Goal: Check status: Check status

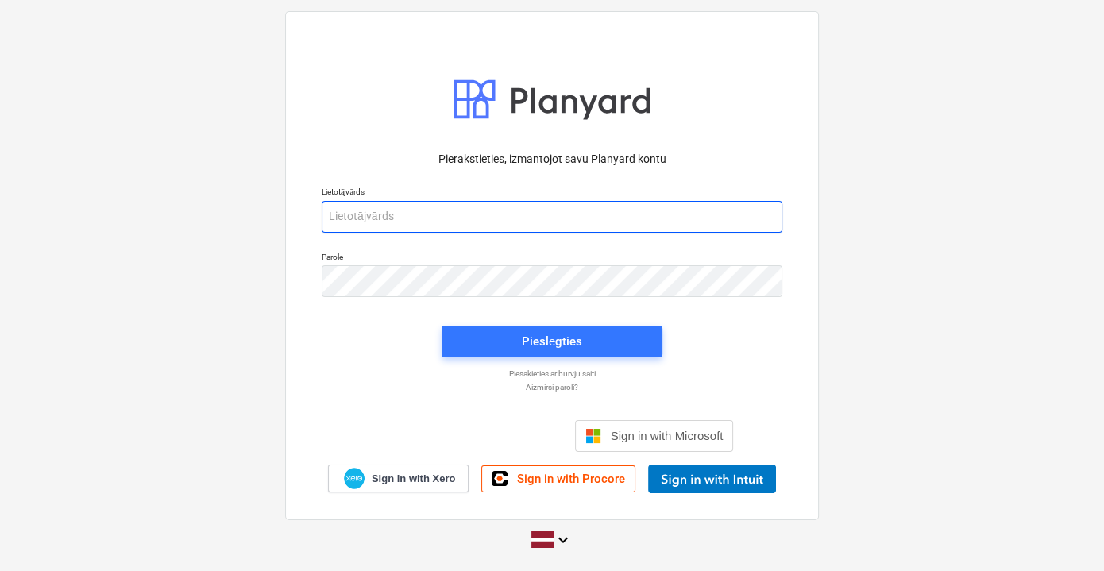
type input "[PERSON_NAME][EMAIL_ADDRESS][DOMAIN_NAME]"
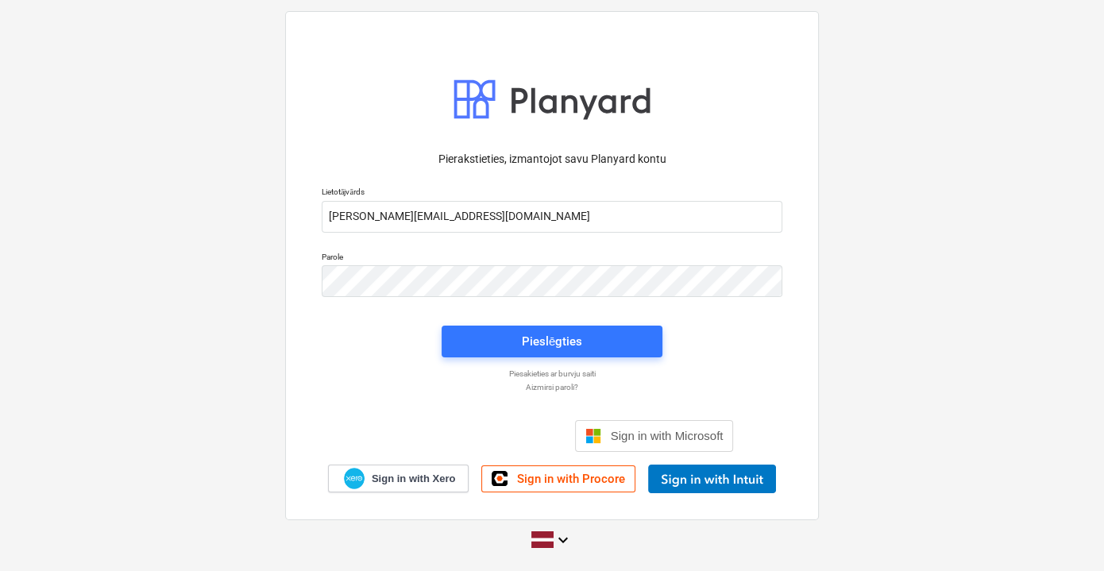
click at [495, 360] on div "Pieslēgties" at bounding box center [552, 341] width 240 height 51
click at [502, 347] on span "Pieslēgties" at bounding box center [551, 341] width 183 height 21
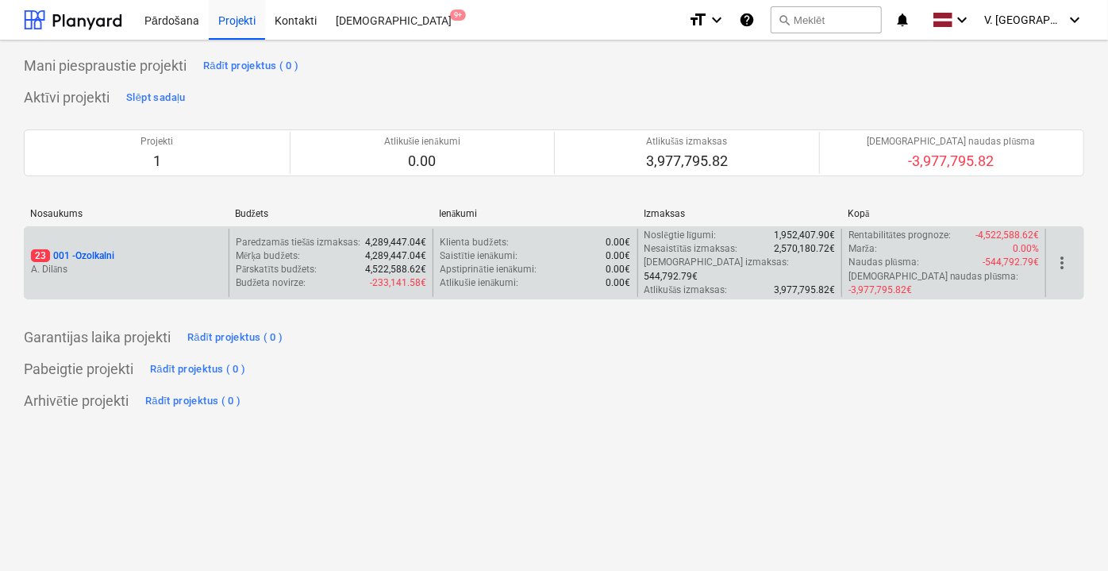
click at [214, 249] on div "23 001 - Ozolkalni" at bounding box center [126, 255] width 191 height 13
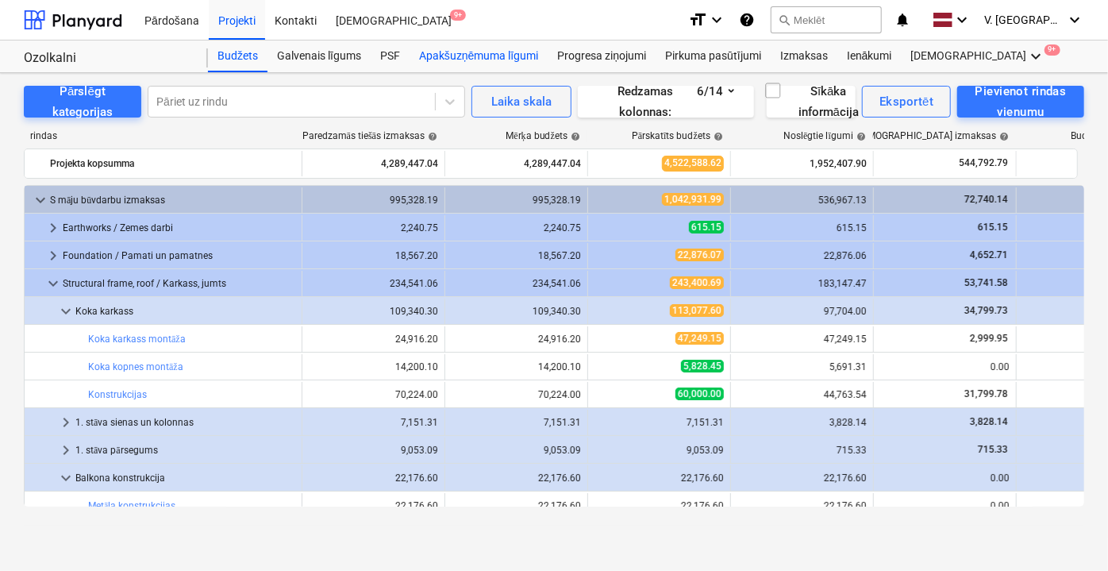
click at [528, 61] on div "Apakšuzņēmuma līgumi" at bounding box center [479, 56] width 138 height 32
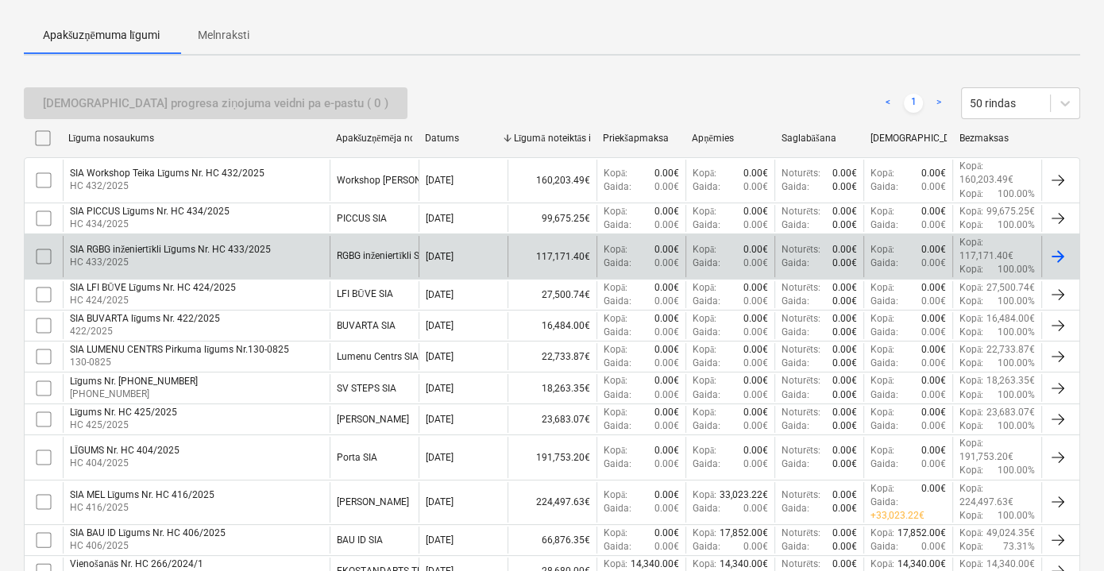
scroll to position [144, 0]
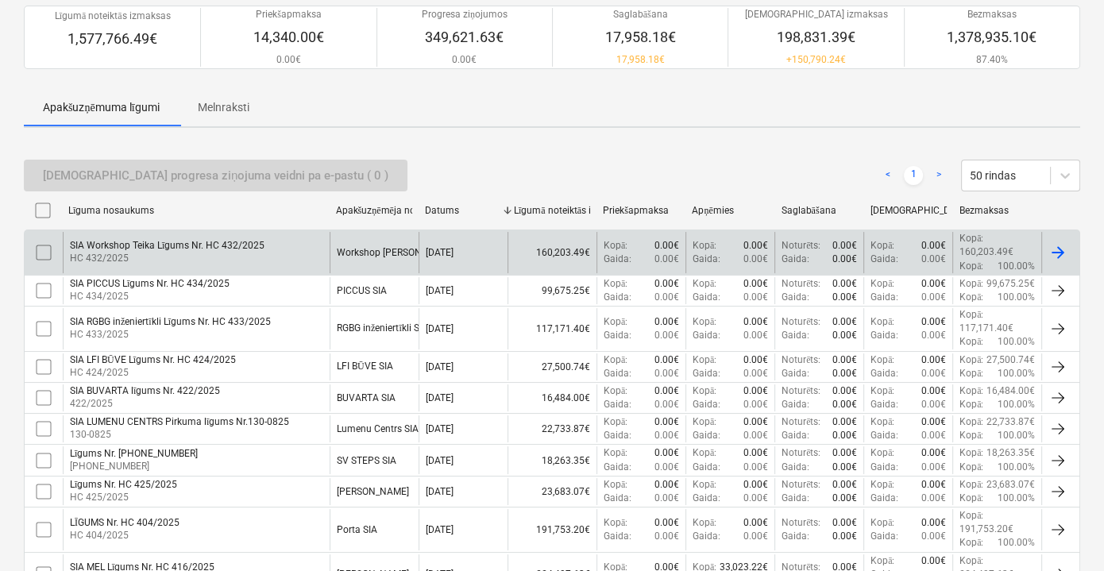
click at [271, 247] on div "SIA Workshop Teika Līgums Nr. HC 432/2025 HC 432/2025" at bounding box center [196, 252] width 267 height 40
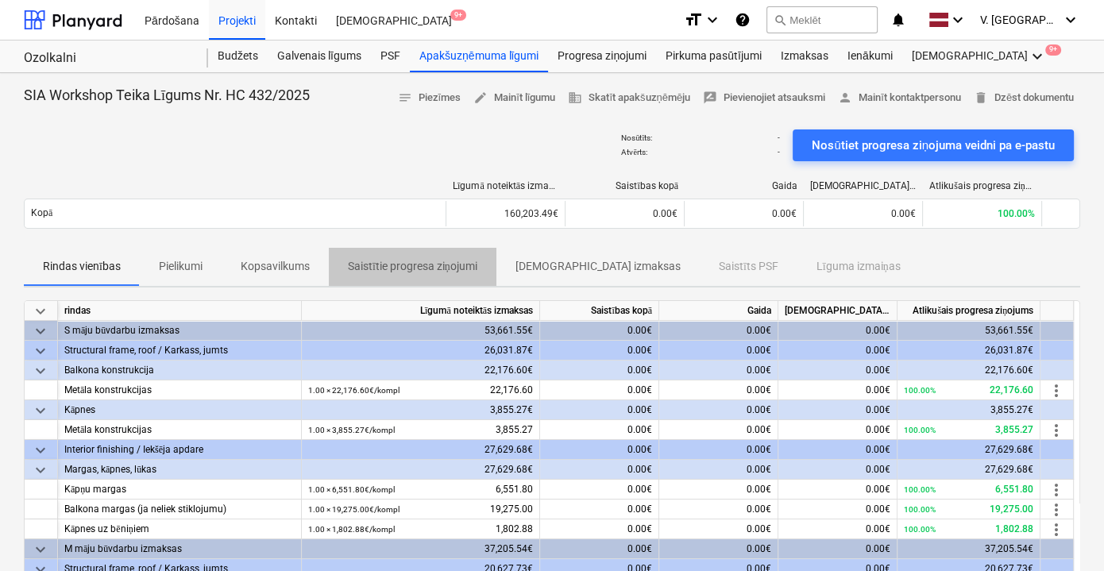
click at [381, 264] on p "Saistītie progresa ziņojumi" at bounding box center [412, 266] width 129 height 17
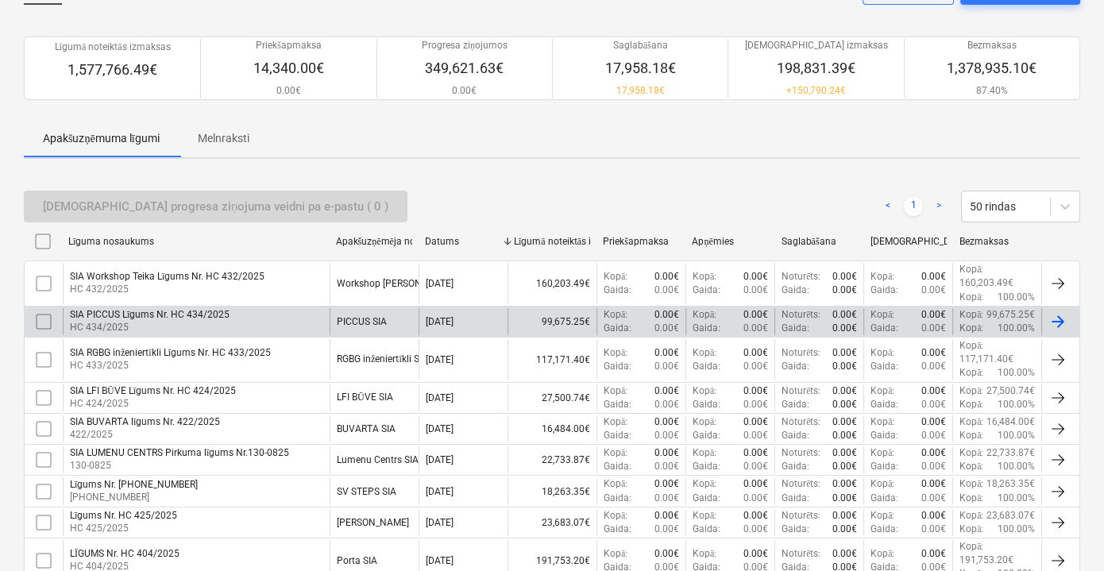
scroll to position [216, 0]
